Goal: Entertainment & Leisure: Consume media (video, audio)

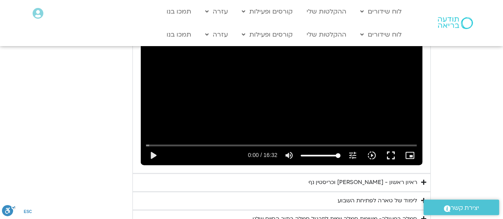
scroll to position [435, 0]
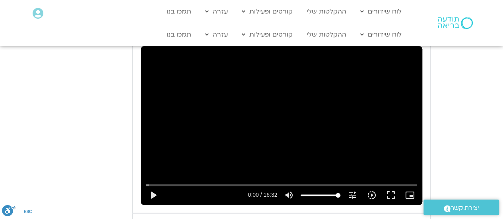
click at [294, 105] on div "Skip Ad play_arrow 0:00 / 16:32 volume_up Mute tune Resolution Auto 240p slow_m…" at bounding box center [282, 125] width 282 height 158
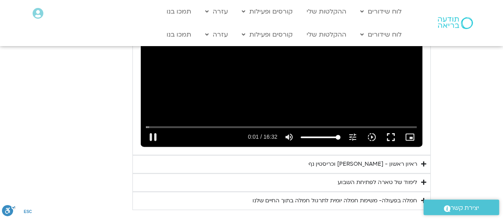
scroll to position [514, 0]
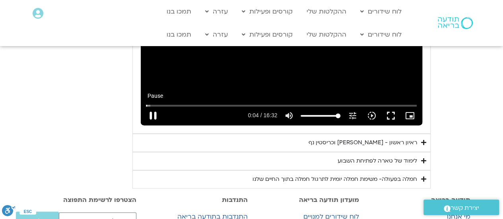
click at [144, 125] on button "pause" at bounding box center [153, 115] width 19 height 19
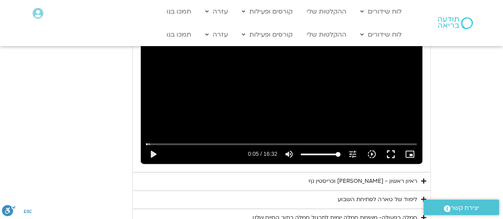
scroll to position [477, 0]
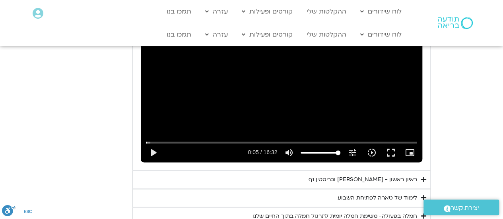
click at [285, 85] on div "Skip Ad 5:15 play_arrow 0:05 / 16:32 volume_up Mute tune Resolution Auto 240p s…" at bounding box center [282, 83] width 282 height 158
click at [400, 162] on button "fullscreen" at bounding box center [390, 152] width 19 height 19
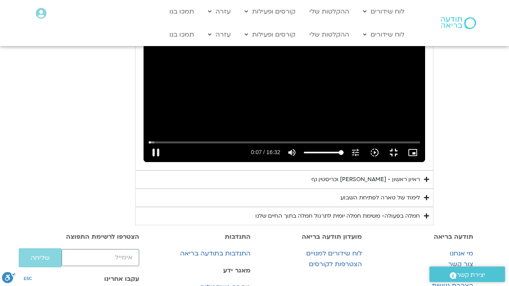
type input "8.106638"
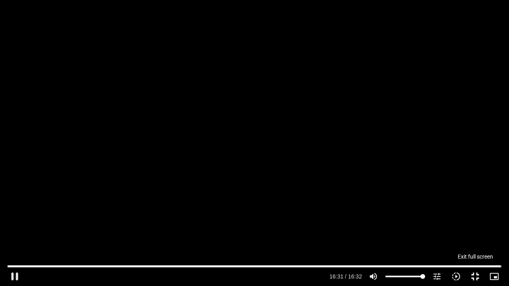
click at [477, 219] on button "fullscreen_exit" at bounding box center [475, 276] width 19 height 19
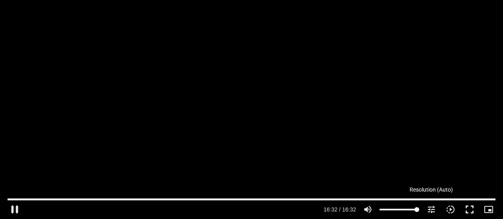
scroll to position [557, 0]
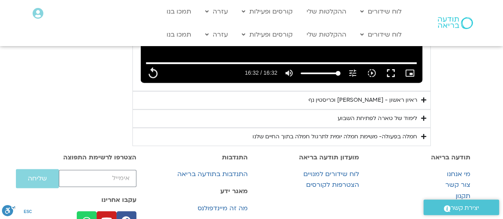
click at [417, 105] on div "ראיון ראשון - [PERSON_NAME] וכריסטין נף" at bounding box center [363, 100] width 109 height 10
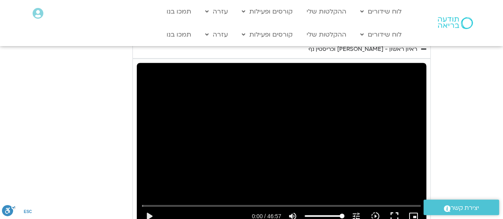
scroll to position [676, 0]
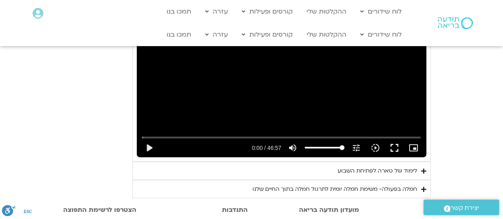
click at [318, 125] on div "Skip Ad play_arrow 0:00 / 46:57 volume_up Mute tune Resolution Auto 720p slow_m…" at bounding box center [282, 75] width 290 height 163
type input "992.52"
type input "0.064249"
type input "992.52"
type input "0.140735"
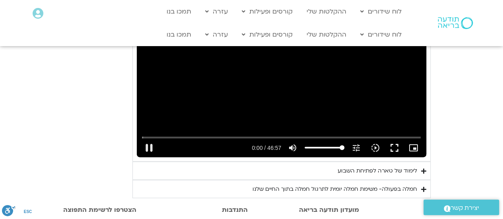
type input "992.52"
type input "0.273648"
type input "992.52"
type input "0.406875"
type input "992.52"
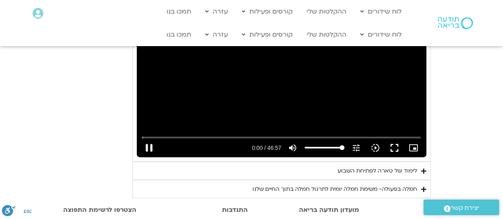
type input "0.546536"
type input "992.52"
type input "0.673731"
type input "992.52"
type input "0.880132"
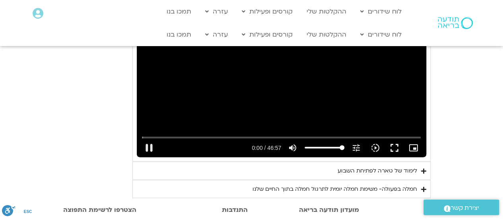
type input "992.52"
type input "1.013787"
type input "992.52"
type input "1.129759"
type input "992.52"
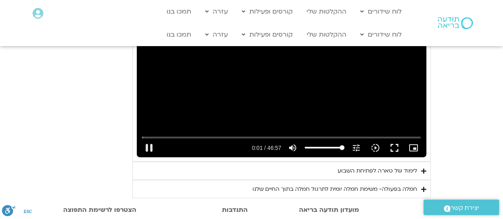
type input "1.247683"
type input "992.52"
type input "1.396745"
type input "992.52"
type input "1.530399"
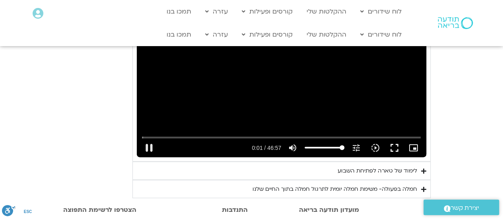
type input "992.52"
type input "1.602402"
type input "992.52"
type input "1.749263"
type input "992.52"
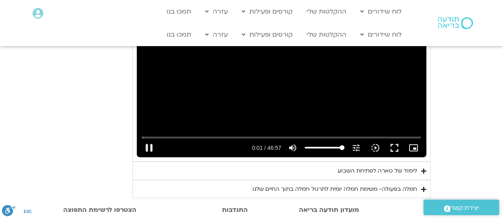
type input "1.858808"
type input "992.52"
type input "2.064843"
type input "992.52"
type input "2.147153"
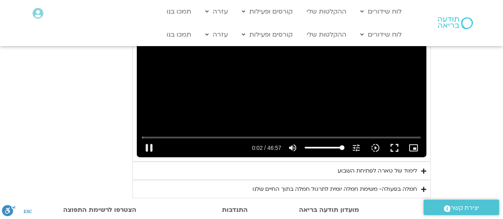
type input "992.52"
type input "2.313328"
type input "992.52"
type input "2.463005"
type input "992.52"
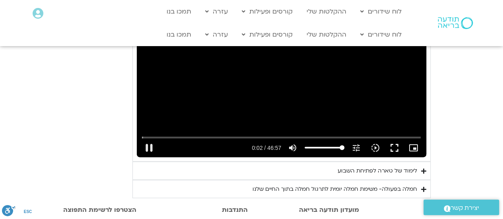
type input "2.578493"
type input "992.52"
type input "2.715926"
type input "992.52"
type input "2.84063"
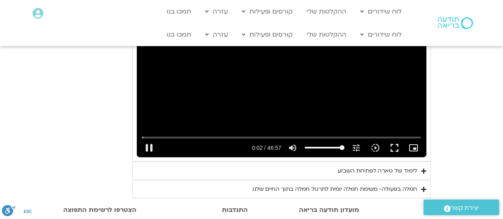
type input "992.52"
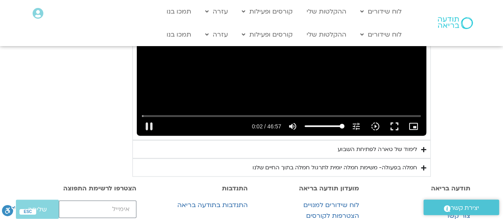
type input "2.986653"
type input "992.52"
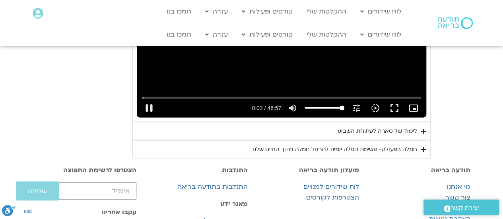
type input "3.119047"
type input "992.52"
type input "3.254244"
type input "992.52"
type input "3.381355"
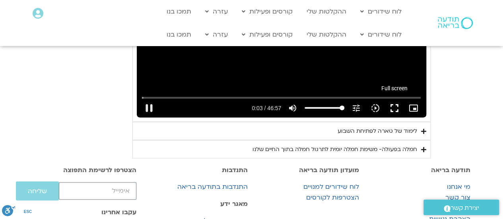
type input "992.52"
type input "3.514436"
type input "992.52"
type input "3.578377"
type input "992.52"
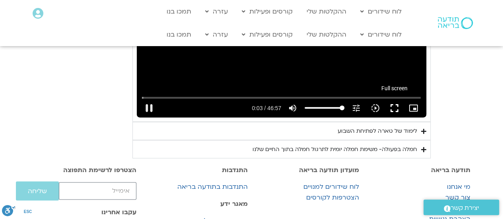
type input "3.729934"
type input "992.52"
type input "3.91322"
type input "992.52"
type input "3.997591"
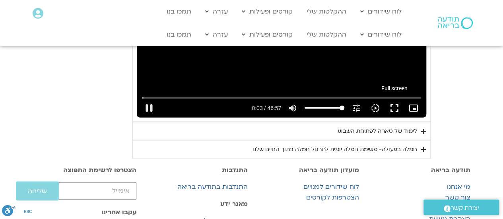
type input "992.52"
type input "4.096953"
type input "992.52"
type input "4.228173"
click at [404, 117] on button "fullscreen" at bounding box center [394, 107] width 19 height 19
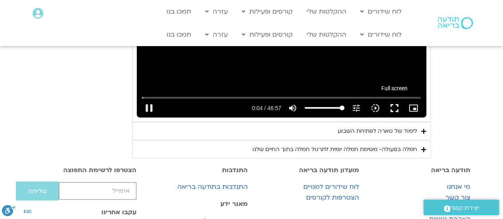
type input "992.52"
type input "4.423561"
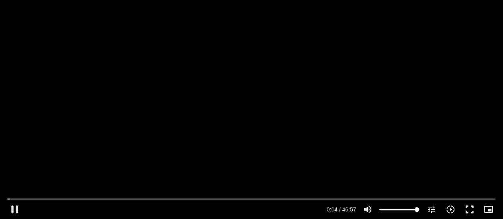
type input "992.52"
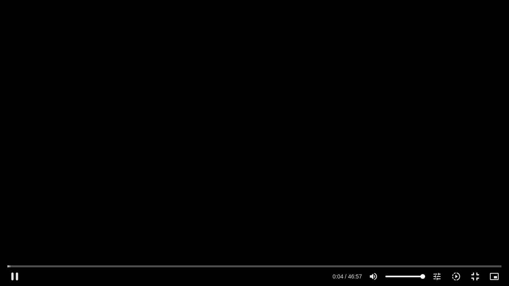
type input "4.56653"
type input "992.52"
type input "4.702729"
type input "992.52"
type input "4.845762"
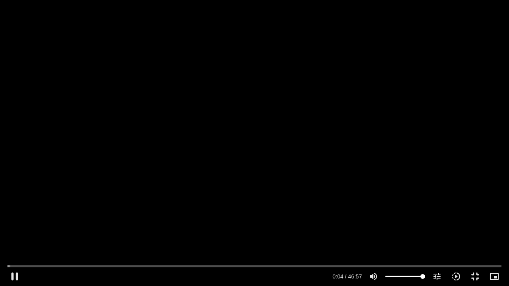
type input "992.52"
type input "4.959022"
type input "992.52"
type input "5.09012"
type input "992.52"
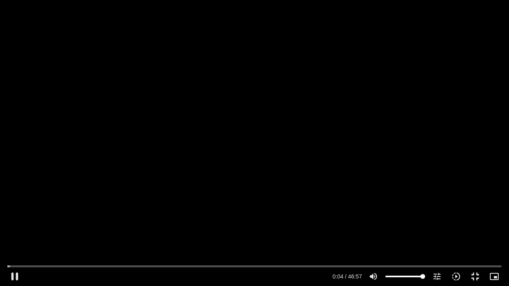
type input "5.221767"
type input "992.52"
type input "5.358065"
type input "992.52"
type input "5.488314"
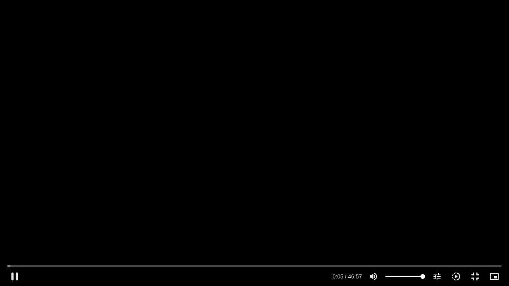
type input "992.52"
type input "5.621424"
type input "992.52"
type input "5.746682"
type input "992.52"
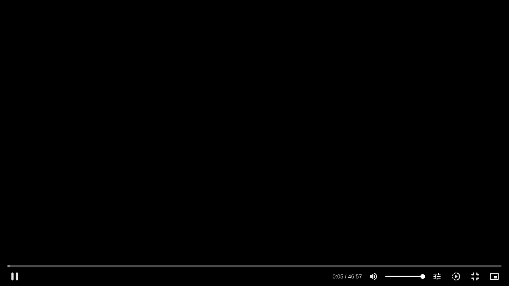
type input "5.873991"
type input "992.52"
type input "6.00328"
type input "992.52"
type input "6.129439"
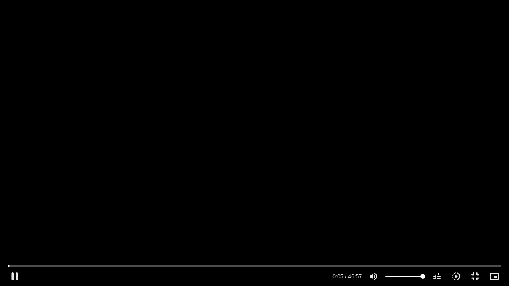
type input "992.52"
type input "6.255765"
type input "992.52"
type input "6.387789"
type input "992.52"
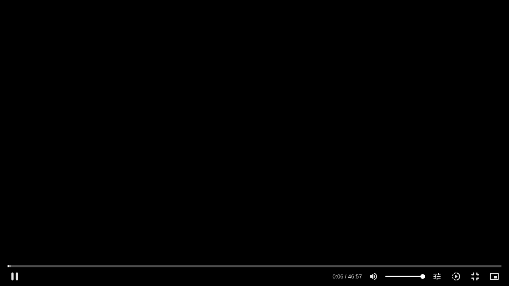
type input "6.521765"
type input "992.52"
type input "6.652074"
type input "992.52"
type input "6.779296"
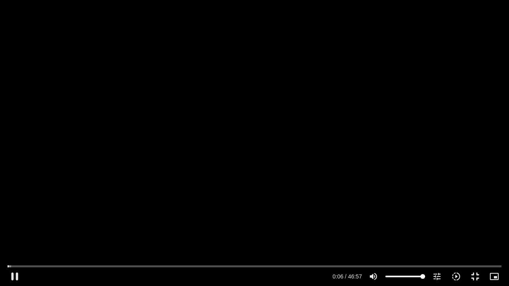
type input "992.52"
type input "6.905922"
type input "992.52"
type input "7.044204"
type input "992.52"
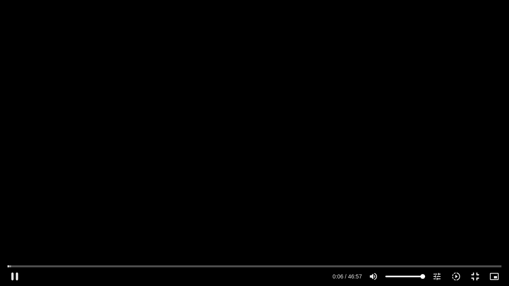
type input "7.173778"
type input "992.52"
type input "7.305056"
type input "992.52"
type input "7.443087"
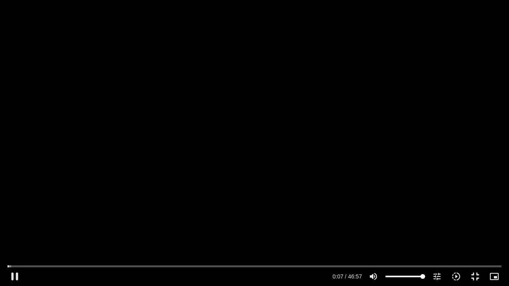
type input "992.52"
type input "7.579931"
type input "992.52"
type input "7.713252"
type input "992.52"
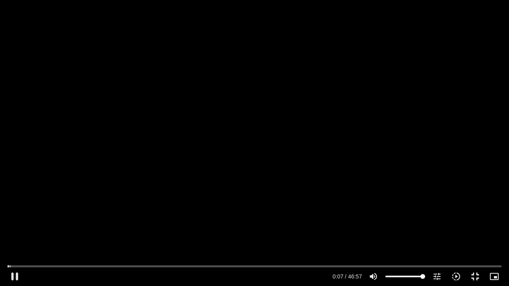
type input "7.841979"
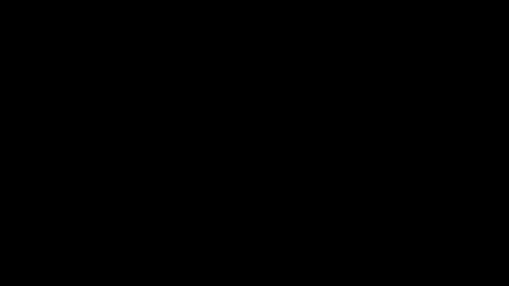
type input "992.52"
type input "262.129063"
type input "992.52"
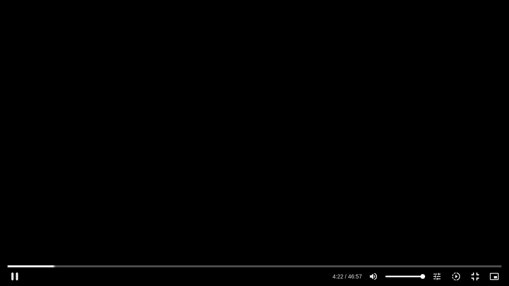
type input "262.27991"
type input "992.52"
type input "262.412927"
type input "992.52"
type input "262.529882"
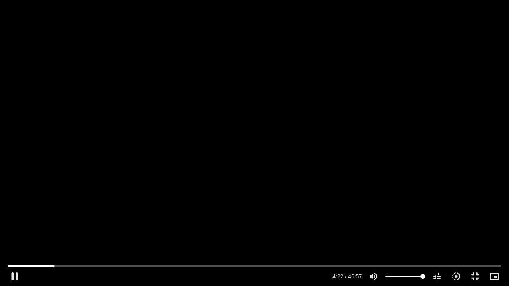
type input "992.52"
type input "262.662851"
type input "992.52"
type input "262.728677"
type input "992.52"
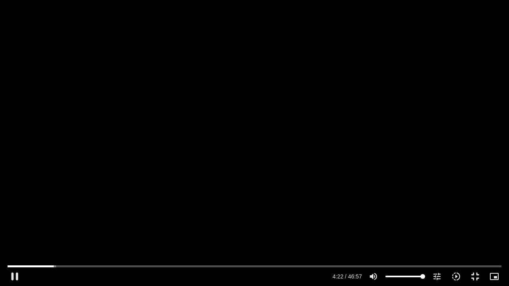
type input "262.914732"
type input "992.52"
type input "263.046458"
type input "992.52"
type input "263.179207"
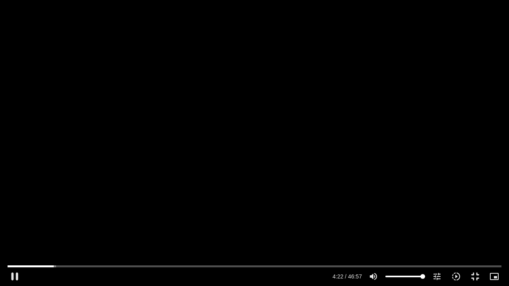
type input "992.52"
type input "263.265306"
type input "992.52"
type input "263.380758"
type input "992.52"
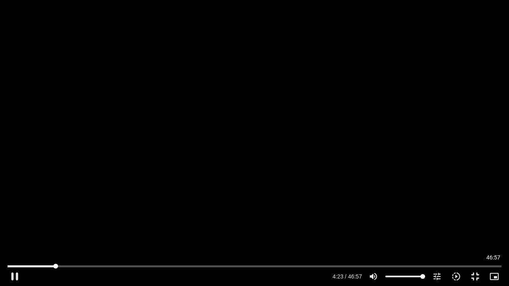
type input "263.498707"
type input "992.52"
type input "263.62812"
type input "992.52"
type input "263.758666"
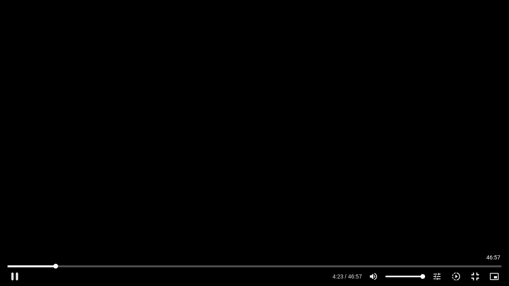
type input "992.52"
type input "263.894746"
type input "992.52"
type input "264.028559"
type input "992.52"
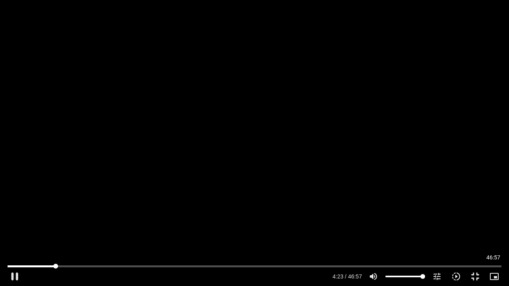
type input "264.159245"
type input "992.52"
type input "264.363075"
type input "992.52"
type input "264.496132"
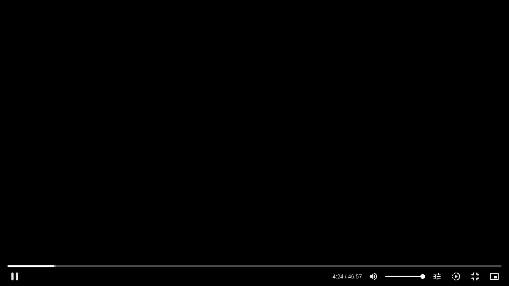
type input "992.52"
type input "264.547289"
type input "992.52"
type input "264.676736"
type input "992.52"
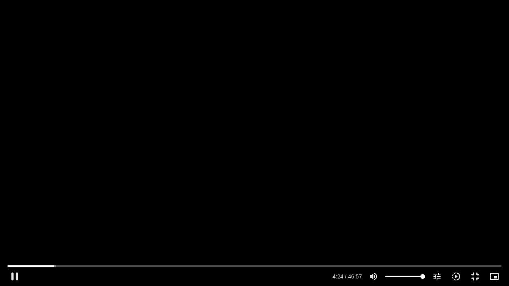
type input "264.813094"
type input "992.52"
type input "264.941666"
type input "992.52"
type input "265.076835"
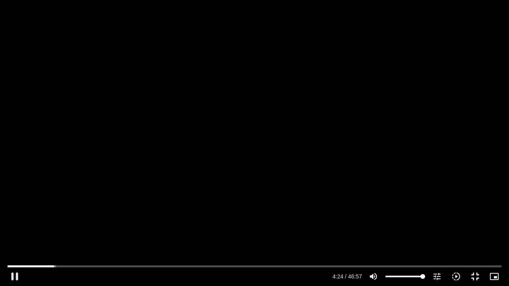
type input "992.52"
type input "265.209966"
type input "992.52"
type input "265.339622"
type input "992.52"
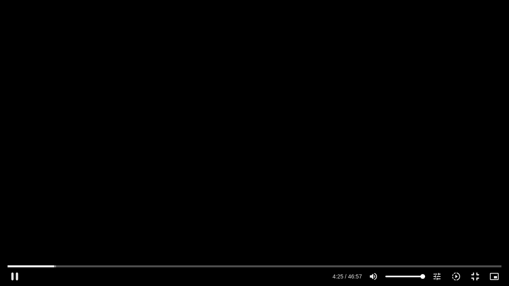
type input "265.468606"
type input "992.52"
type input "265.59691"
type input "992.52"
type input "265.727054"
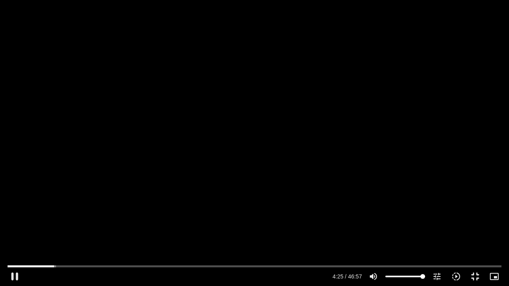
type input "992.52"
type input "265.854284"
type input "992.52"
type input "265.980317"
type input "992.52"
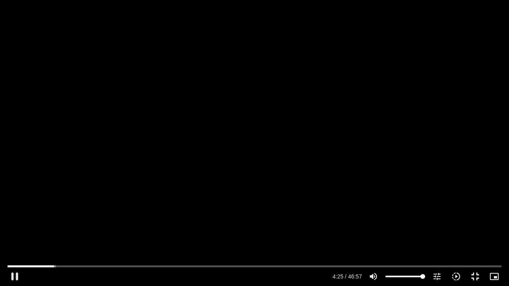
type input "266.112874"
type input "992.52"
type input "266.244429"
type input "992.52"
type input "266.369795"
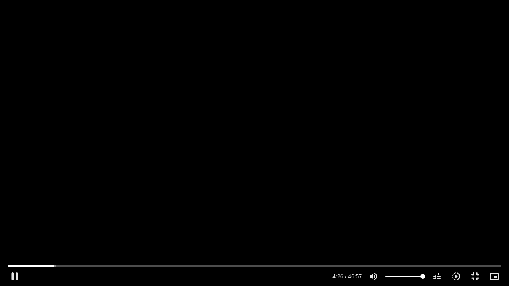
type input "992.52"
type input "266.495333"
type input "992.52"
type input "266.620375"
type input "992.52"
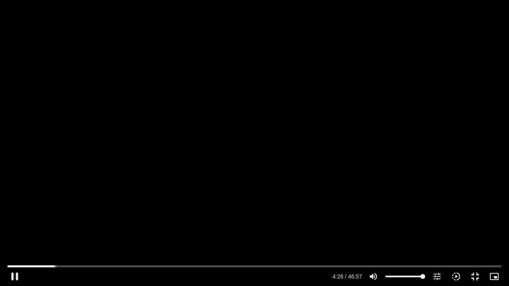
type input "266.751848"
type input "992.52"
type input "266.889046"
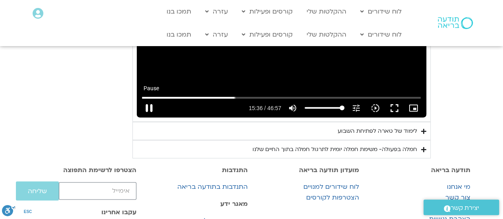
click at [140, 117] on button "pause" at bounding box center [149, 107] width 19 height 19
